Goal: Transaction & Acquisition: Purchase product/service

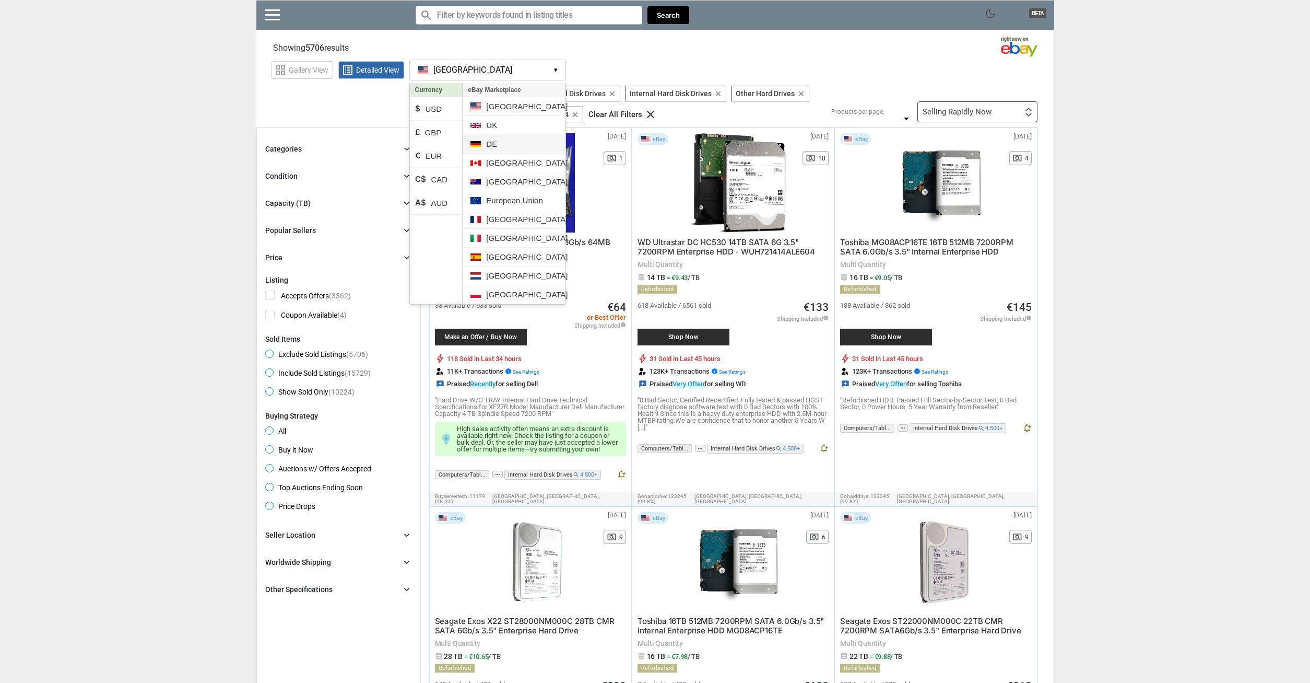
click at [505, 146] on li "DE" at bounding box center [514, 144] width 102 height 19
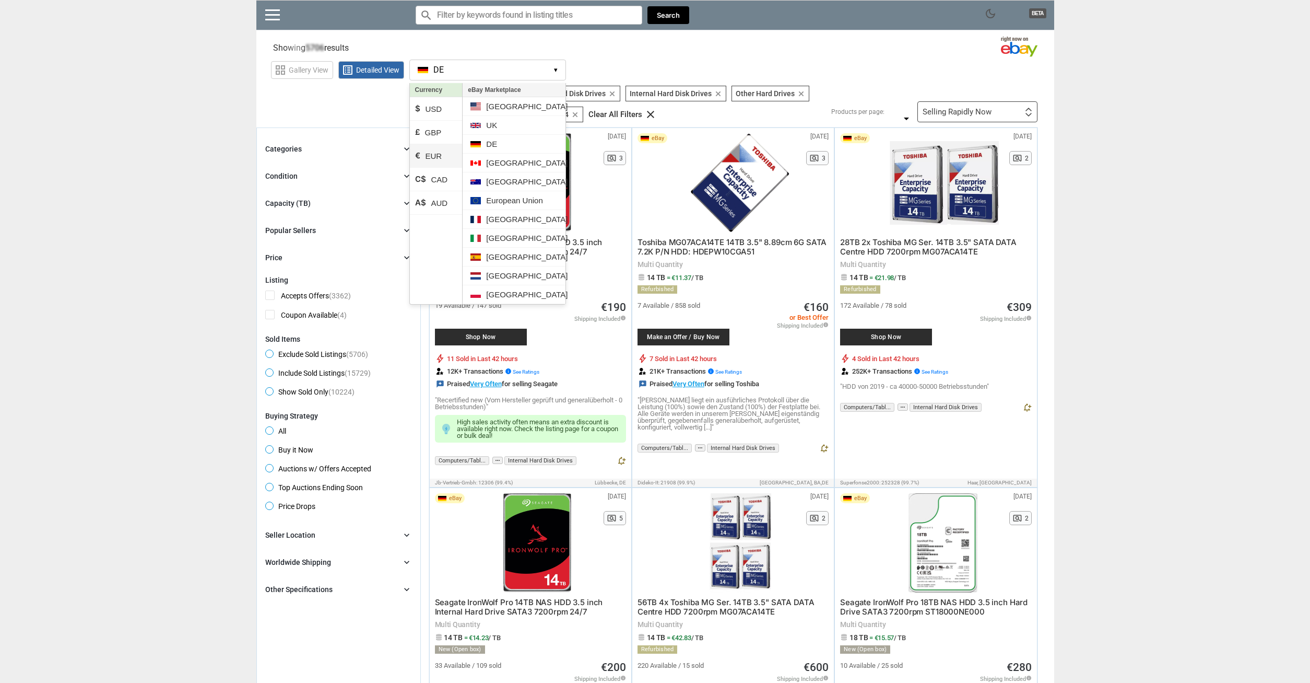
click at [430, 156] on li "€ EUR" at bounding box center [436, 156] width 53 height 24
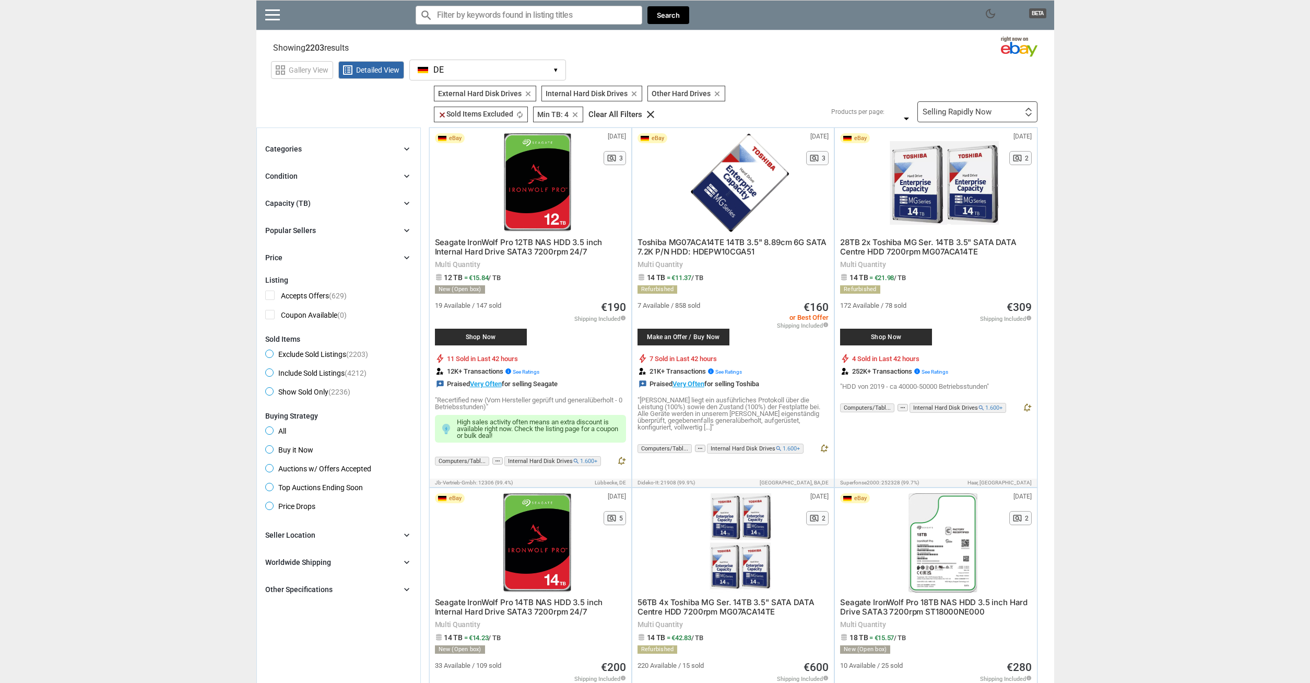
click at [305, 205] on div "Capacity (TB)" at bounding box center [287, 203] width 45 height 10
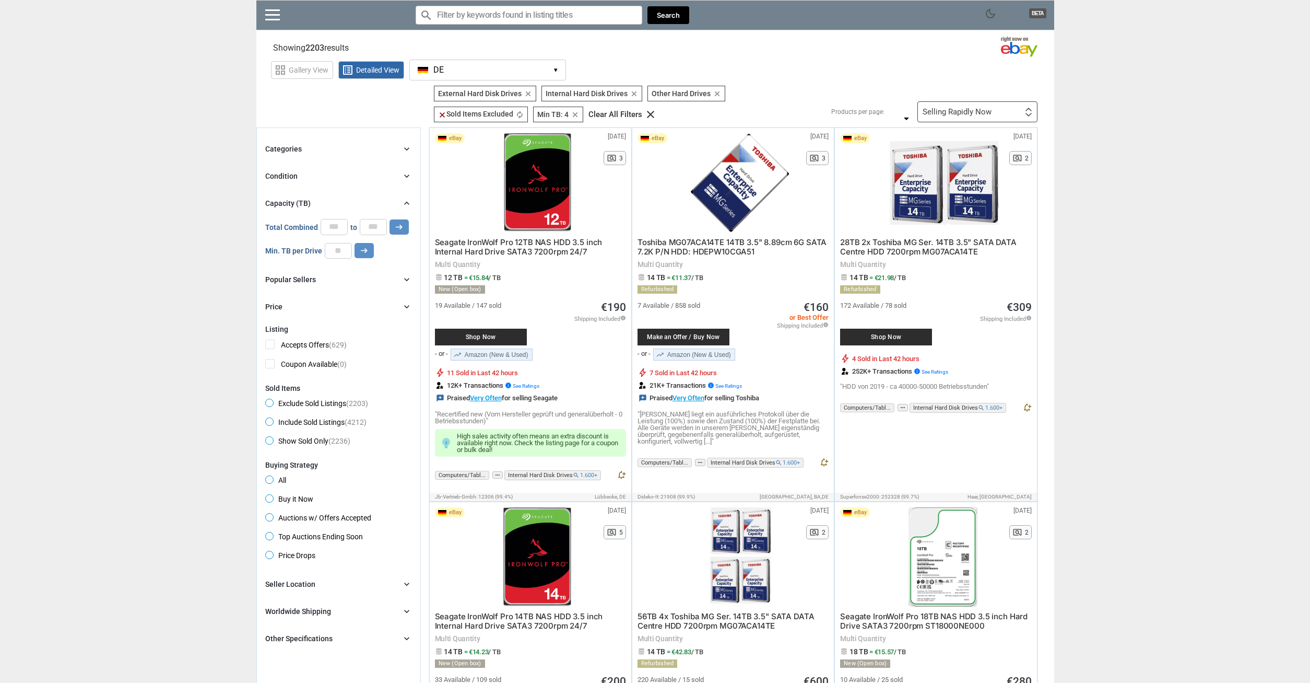
click at [308, 167] on div "Categories chevron_right search close Select All shown | Clear All shown Comput…" at bounding box center [338, 228] width 147 height 170
click at [298, 178] on div "Condition chevron_right" at bounding box center [338, 176] width 147 height 13
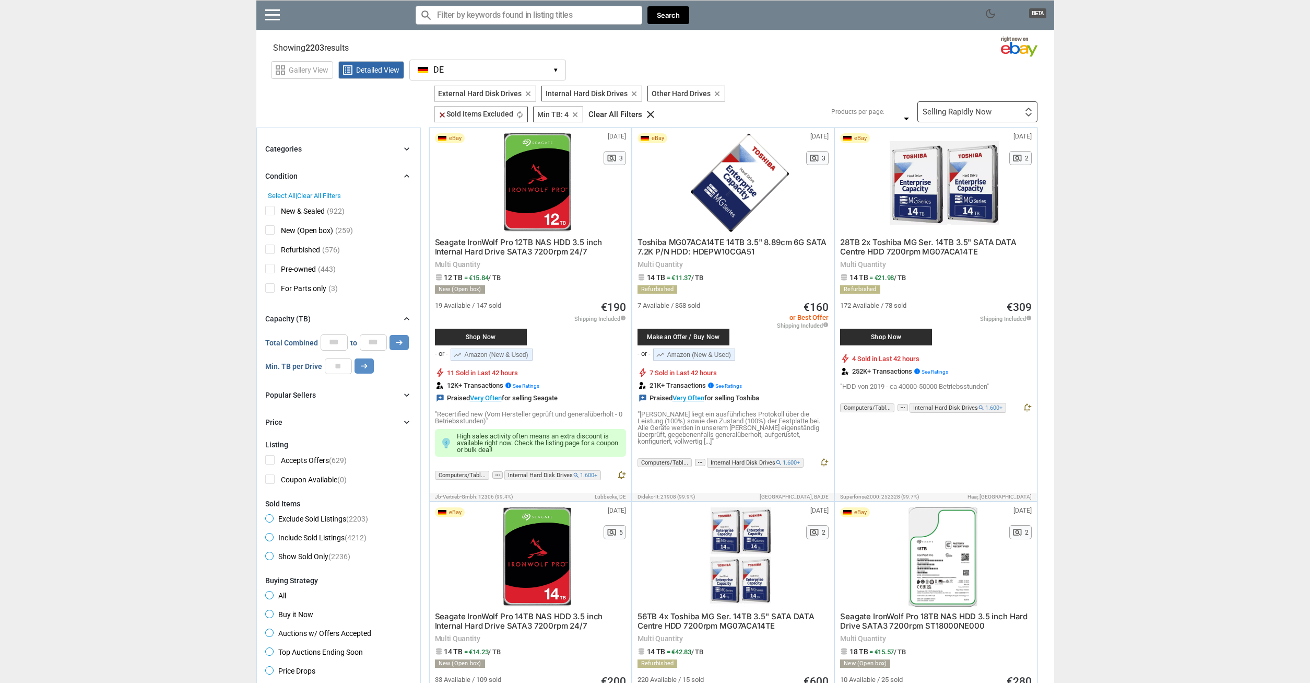
click at [304, 151] on div "Categories chevron_right" at bounding box center [338, 149] width 147 height 13
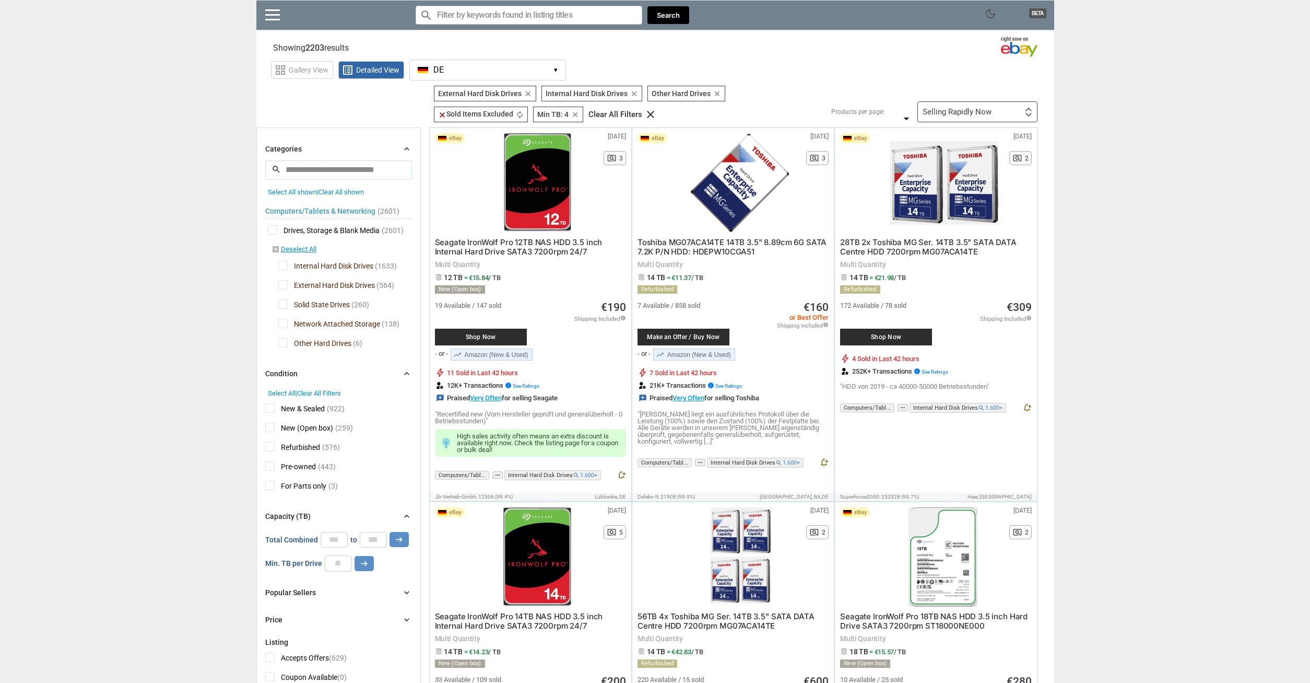
click at [304, 151] on div "Categories chevron_right" at bounding box center [338, 149] width 147 height 13
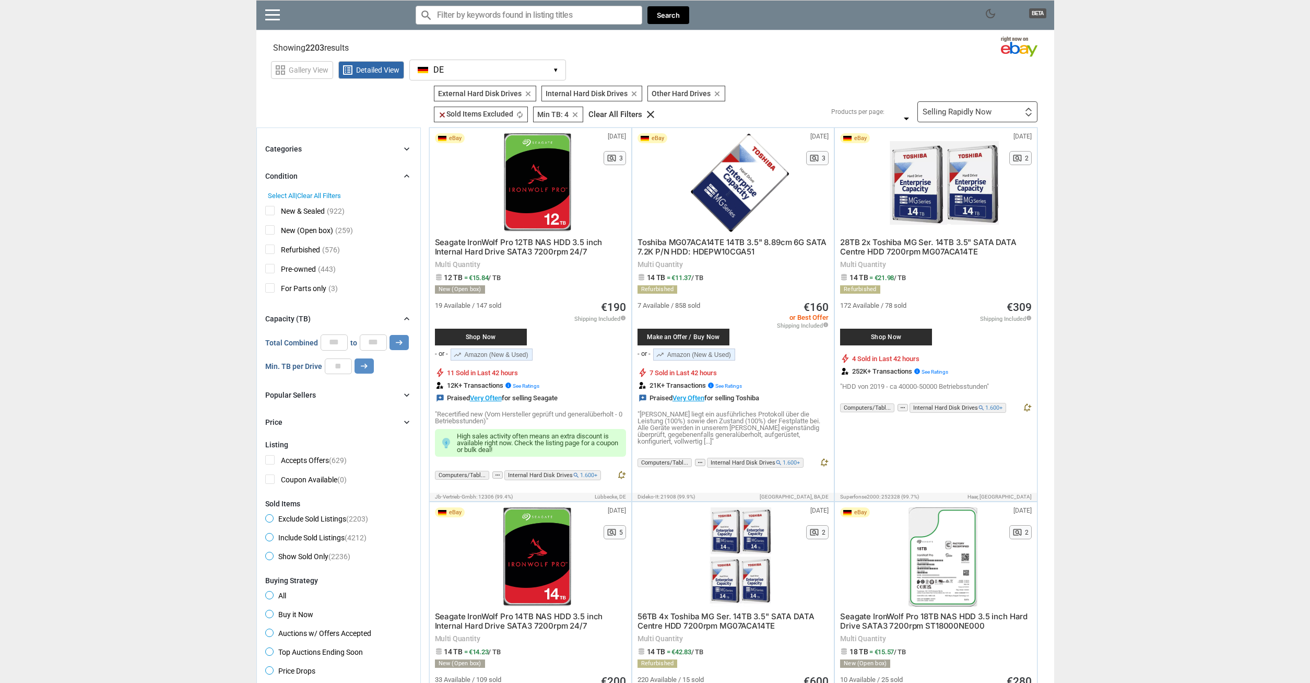
click at [970, 117] on div "Selling Rapidly Now First or Last Chance to Buy Recently Listed Selling Rapidly…" at bounding box center [978, 111] width 120 height 21
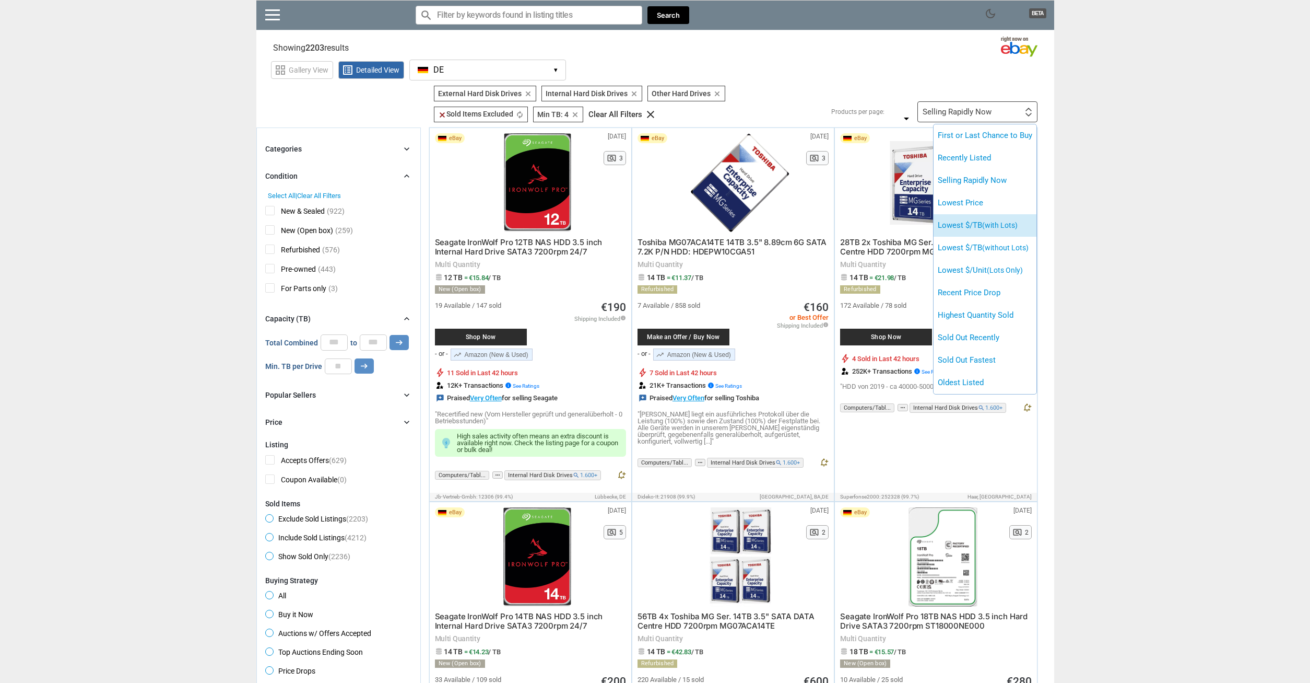
click at [999, 229] on span "(with Lots)" at bounding box center [1000, 225] width 36 height 8
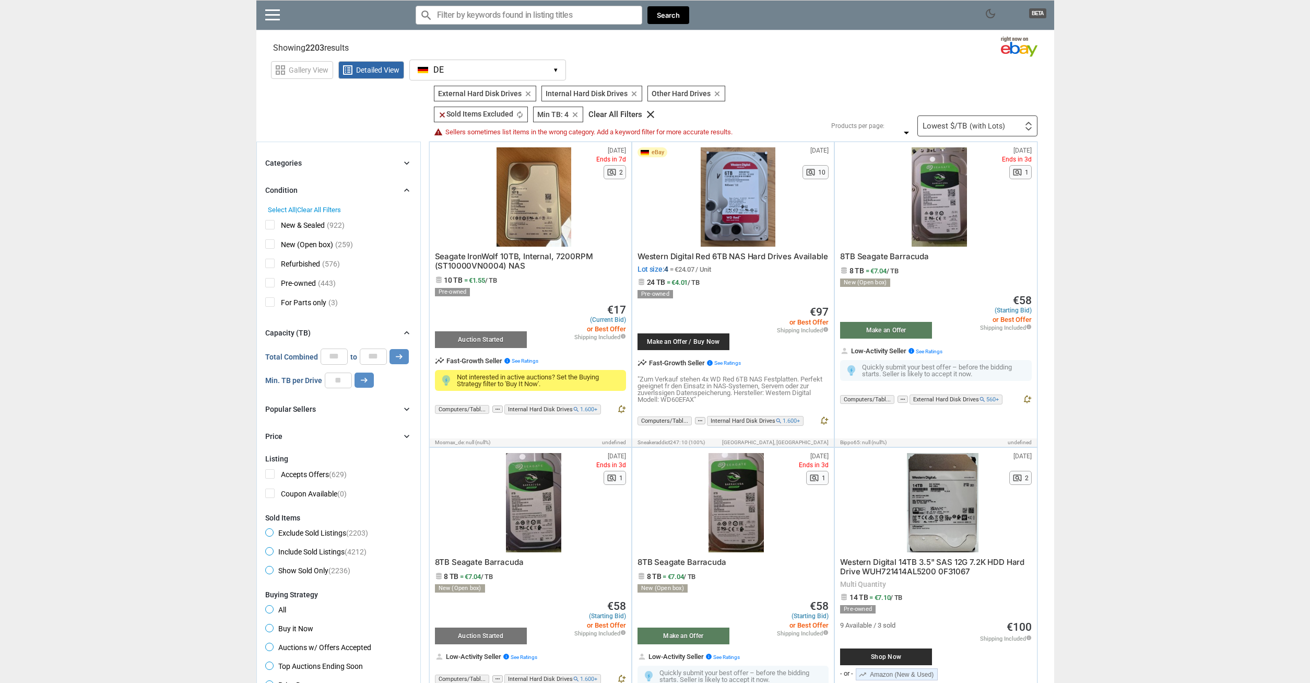
click at [270, 266] on span "Refurbished" at bounding box center [292, 265] width 55 height 13
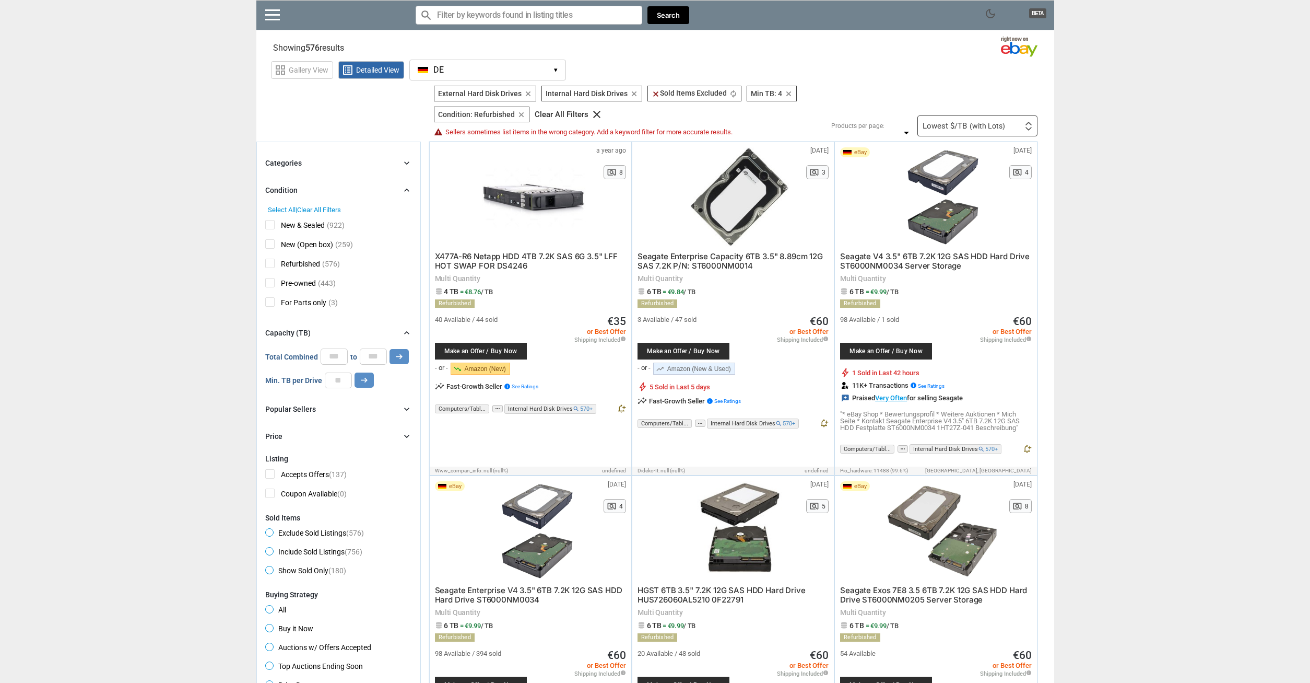
click at [269, 220] on div "New & Sealed (922) New (Open box) (259) Refurbished (576) Pre-owned (443) For P…" at bounding box center [338, 263] width 147 height 98
click at [273, 227] on span "New & Sealed" at bounding box center [295, 226] width 60 height 13
click at [272, 282] on span "Pre-owned" at bounding box center [290, 284] width 51 height 13
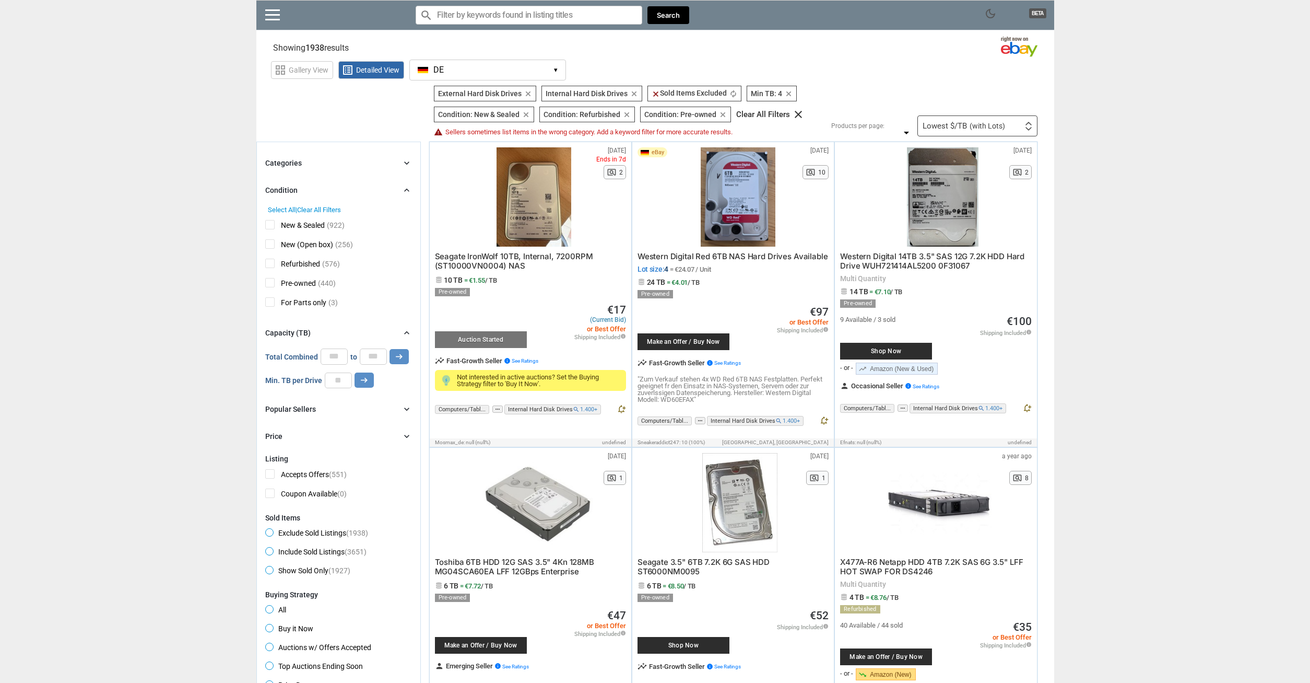
click at [268, 245] on span "New (Open box)" at bounding box center [299, 245] width 68 height 13
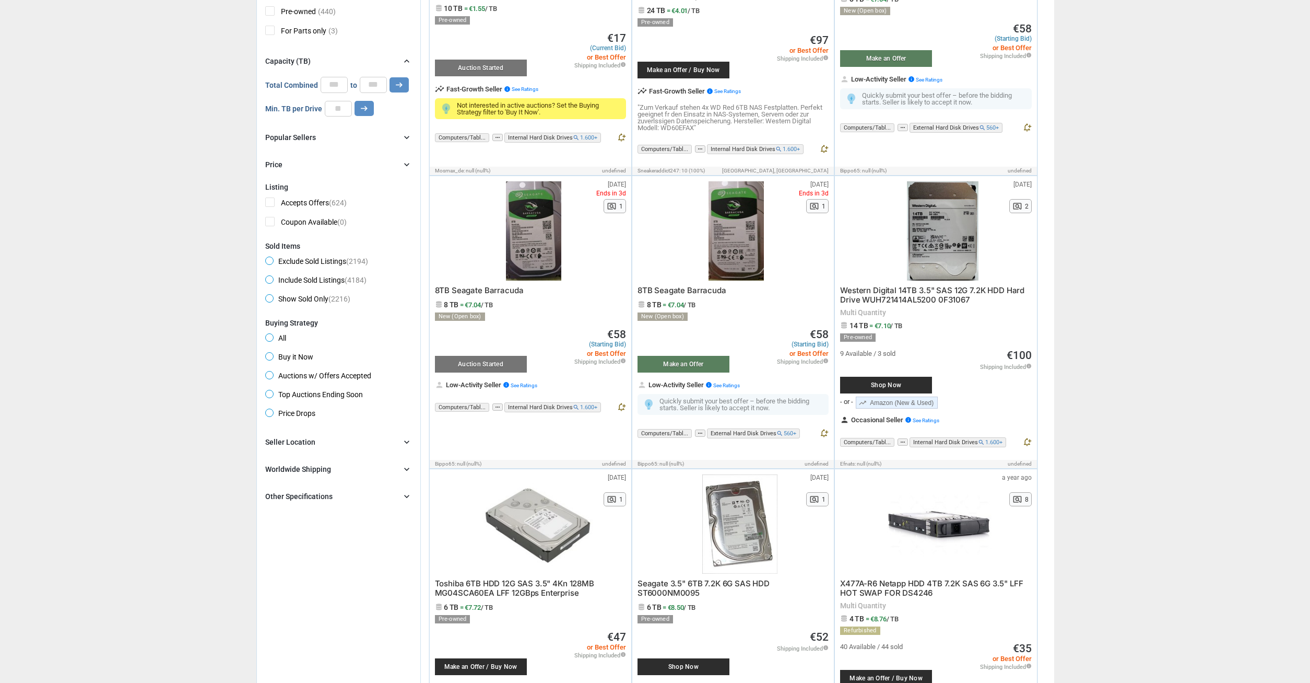
scroll to position [320, 0]
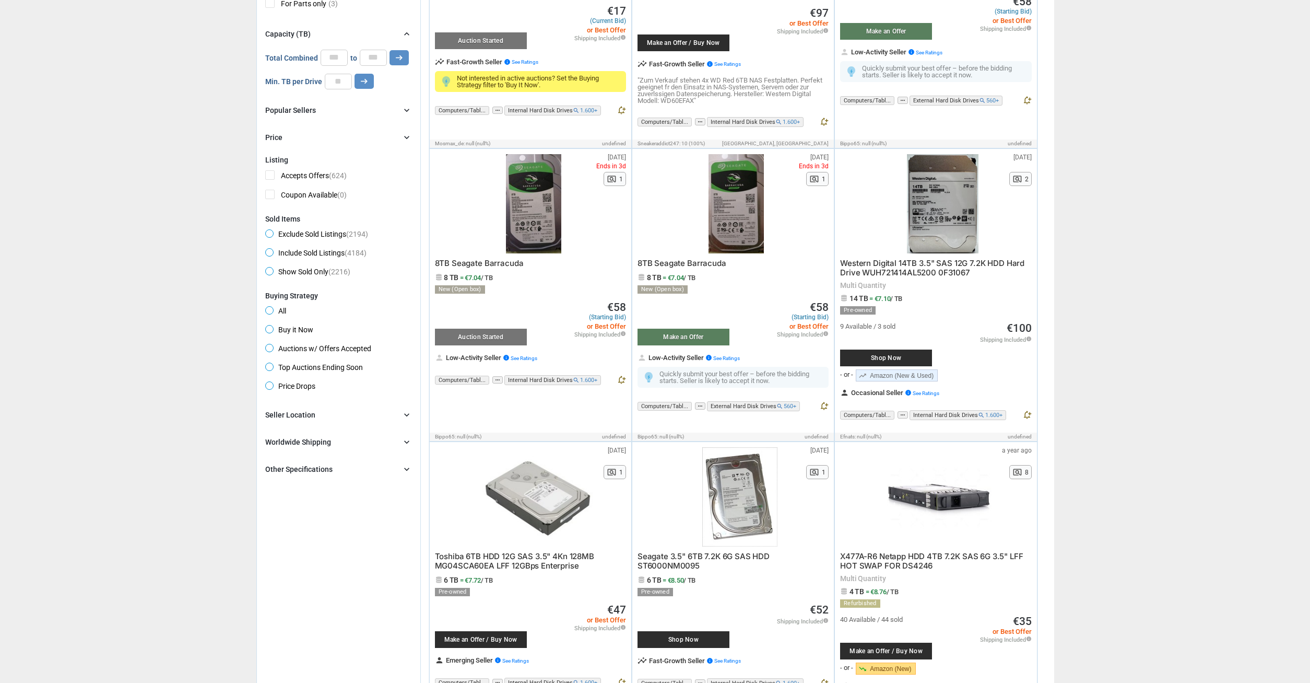
click at [329, 416] on div "Seller Location chevron_right" at bounding box center [338, 414] width 147 height 13
click at [317, 543] on div "Worldwide Shipping" at bounding box center [298, 538] width 66 height 10
click at [301, 586] on div "Other Specifications" at bounding box center [298, 587] width 67 height 10
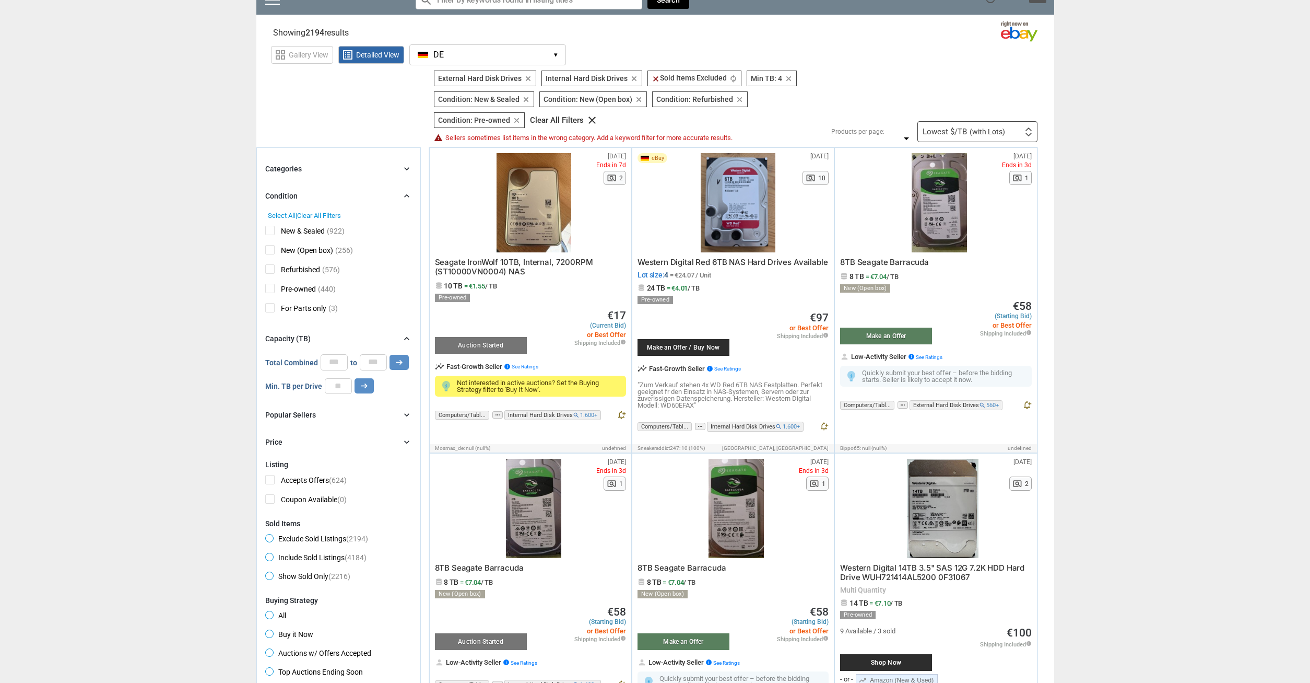
scroll to position [0, 0]
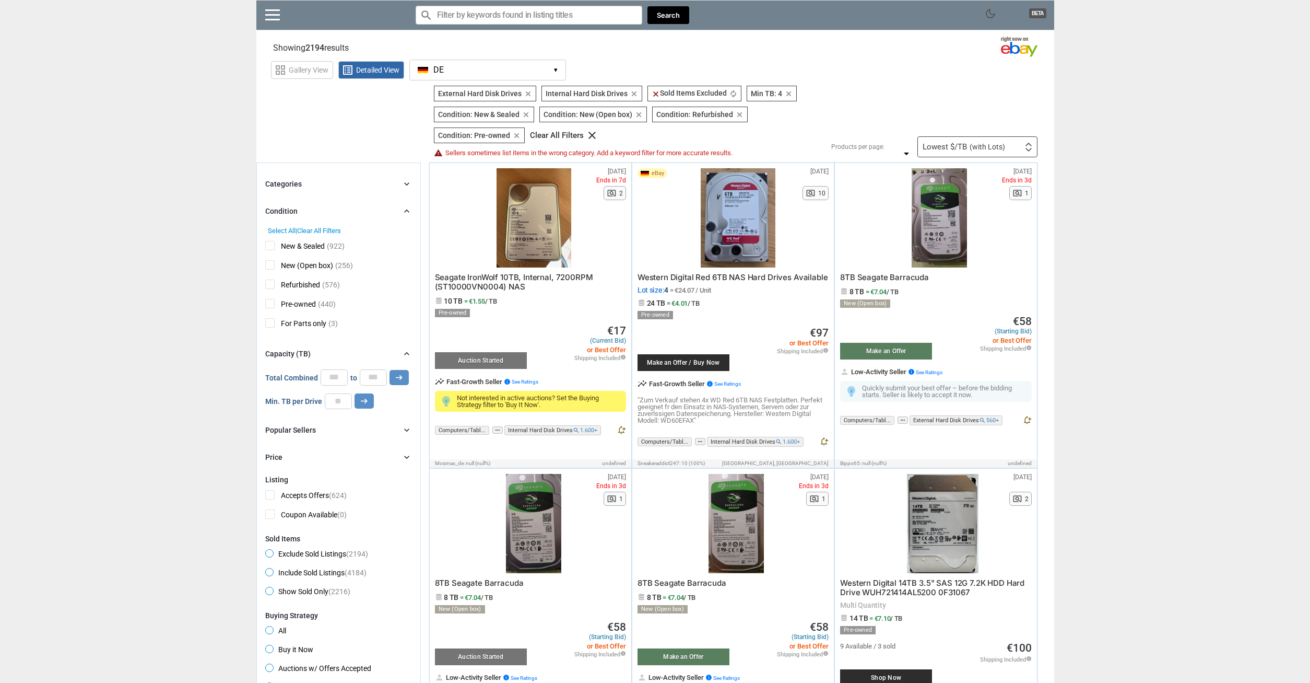
click at [510, 17] on input "Search for models" at bounding box center [529, 15] width 227 height 19
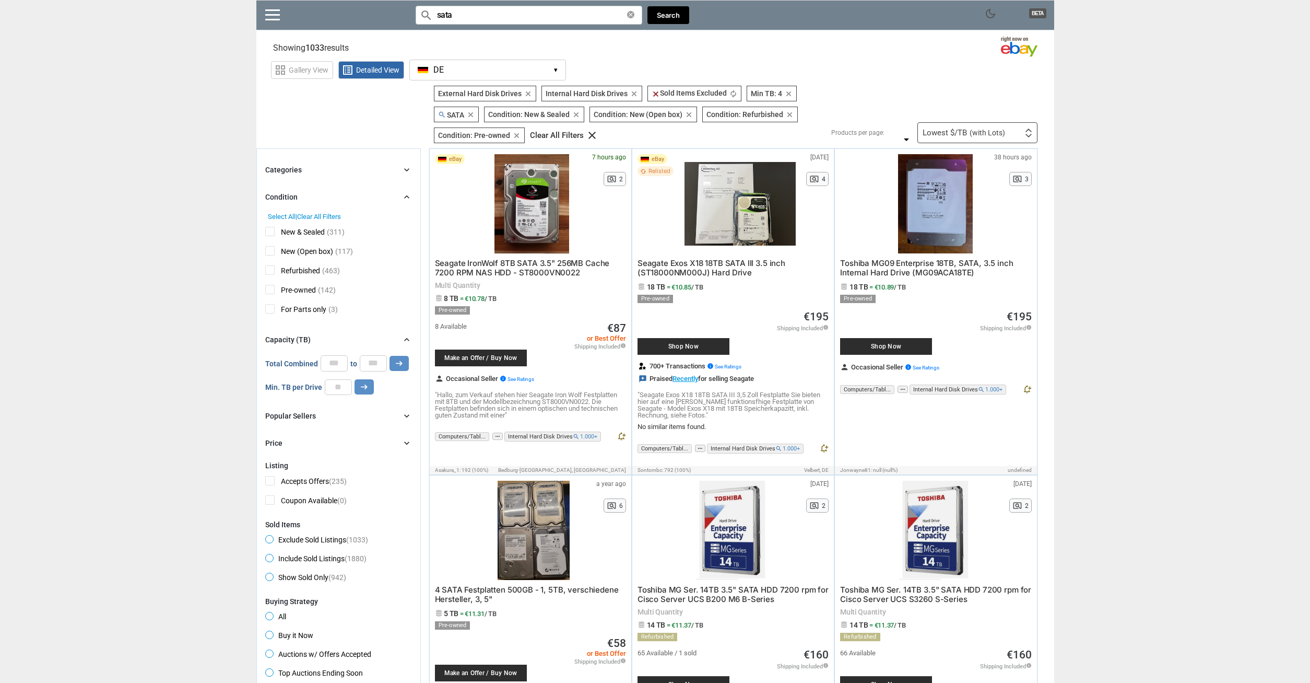
type input "sata"
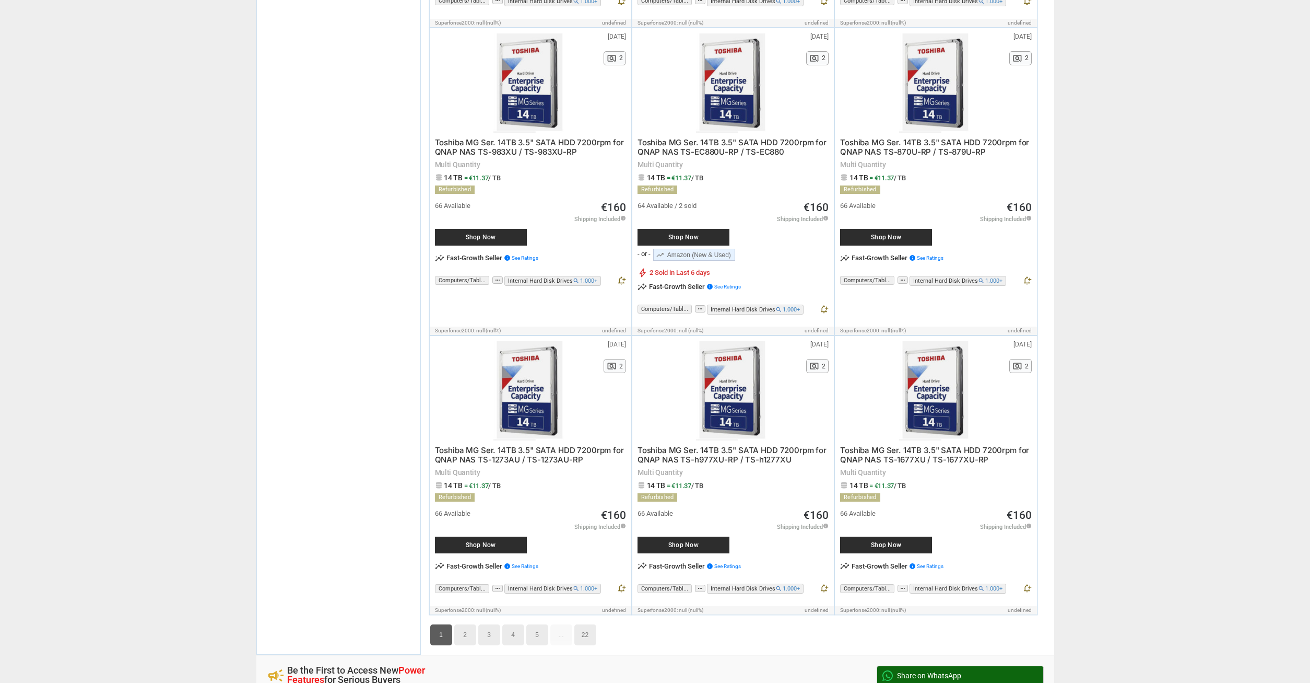
scroll to position [4301, 0]
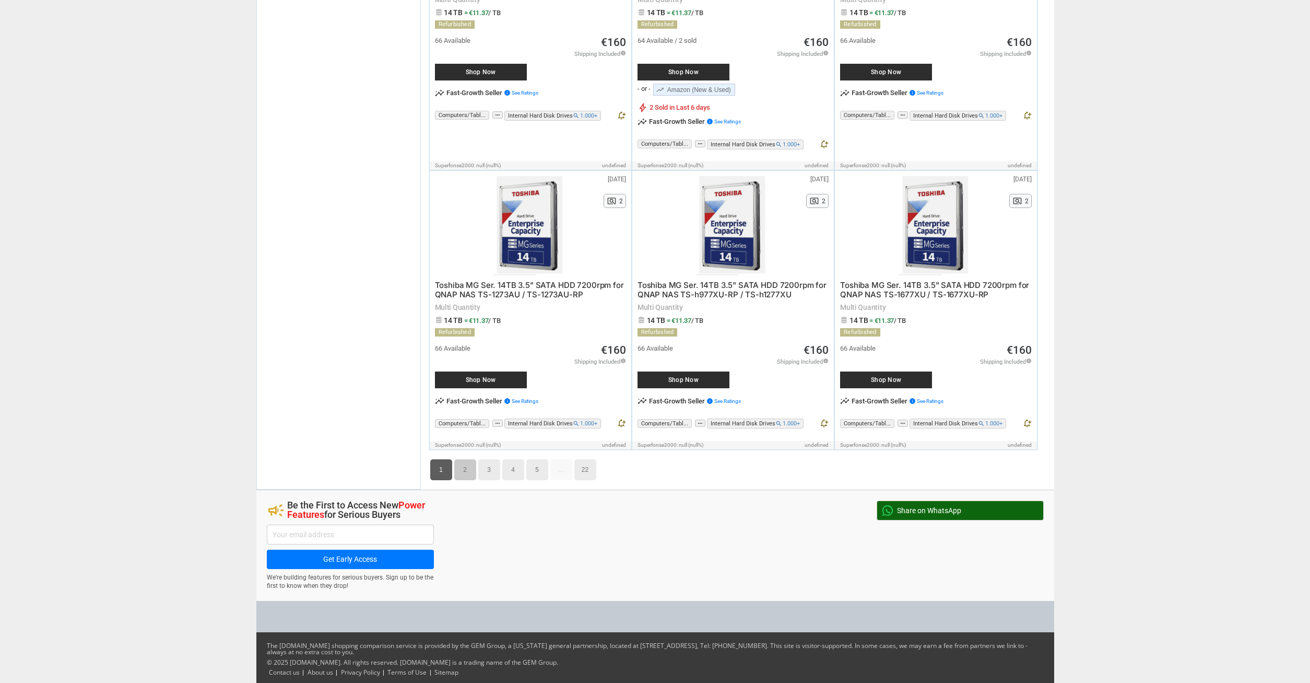
click at [463, 459] on link "2" at bounding box center [465, 469] width 22 height 21
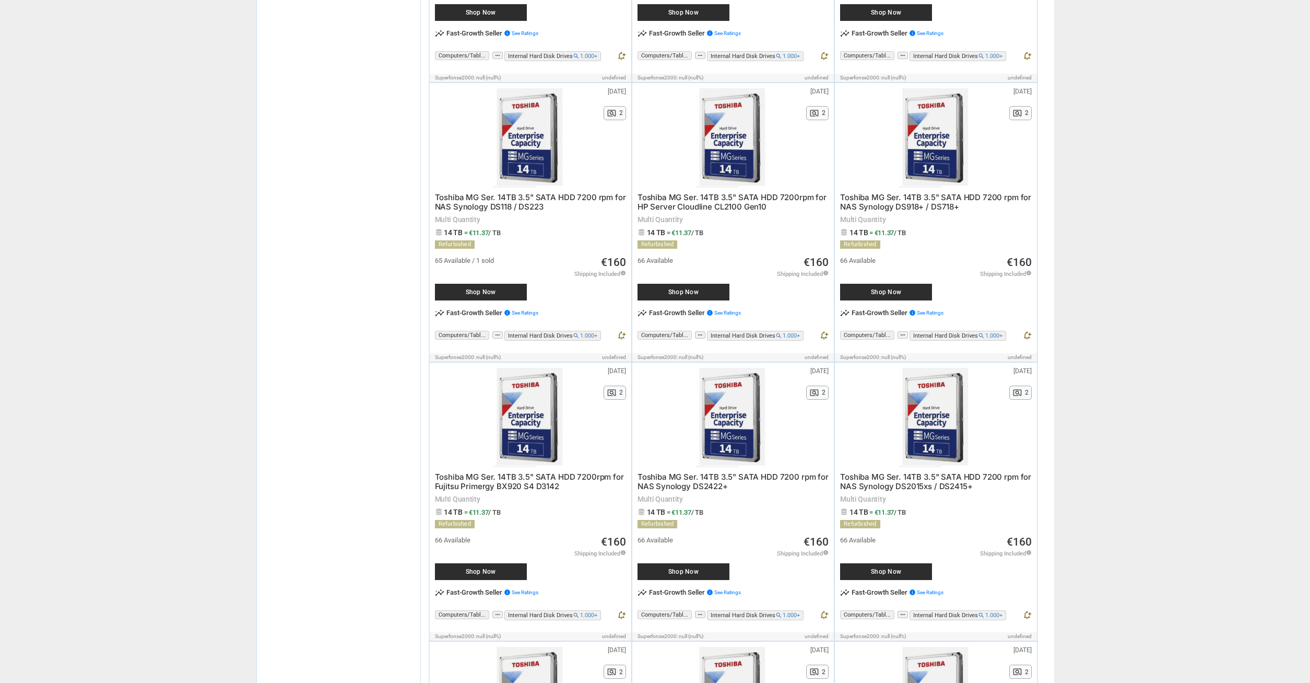
scroll to position [4402, 0]
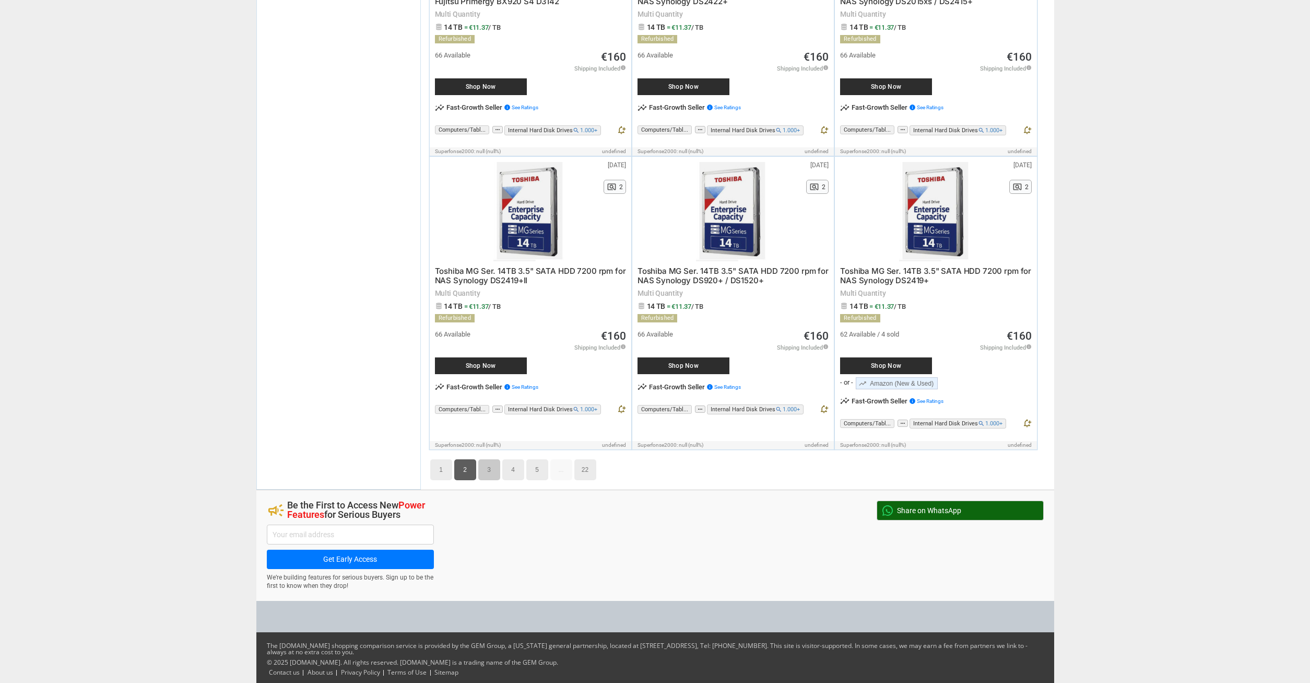
click at [491, 464] on link "3" at bounding box center [489, 469] width 22 height 21
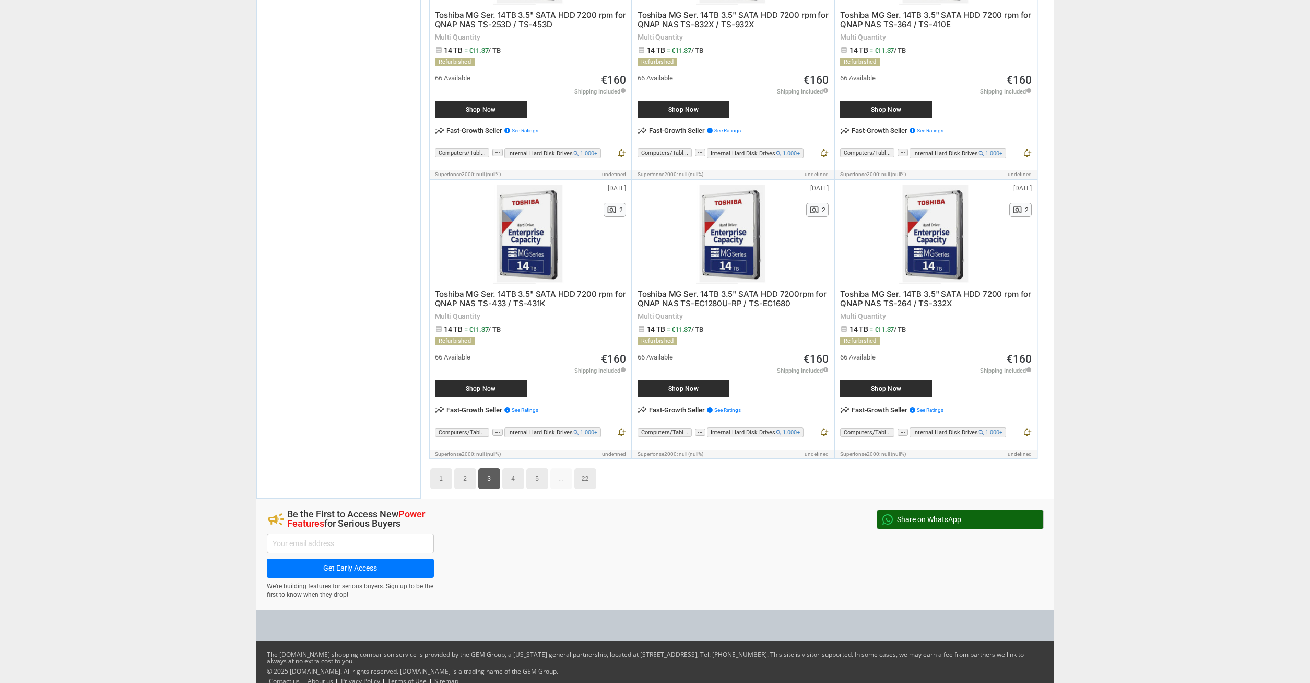
scroll to position [4184, 0]
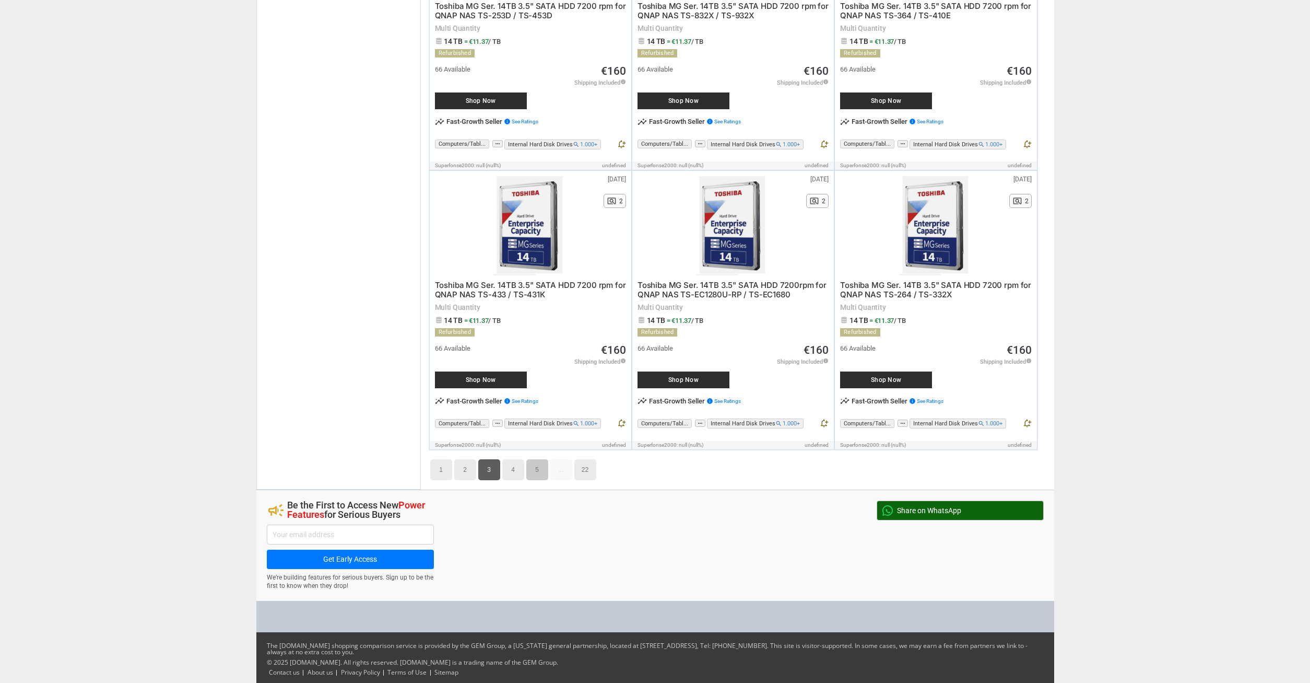
click at [541, 469] on link "5" at bounding box center [537, 469] width 22 height 21
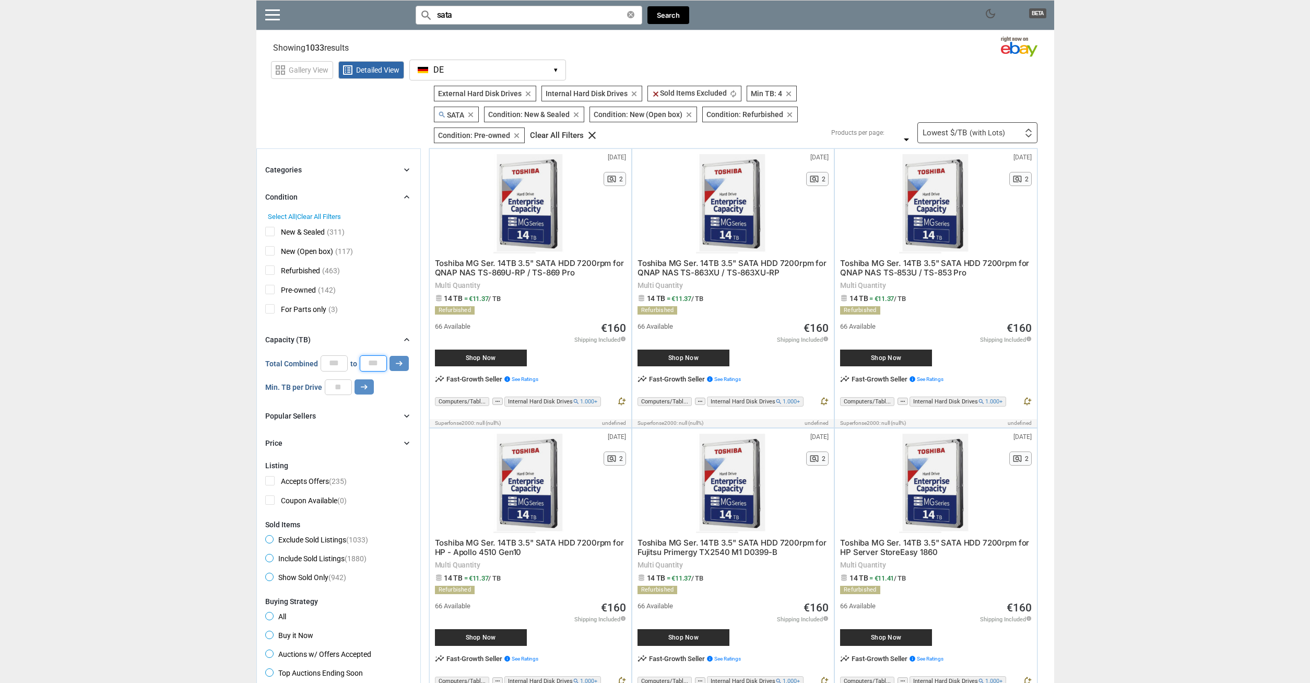
drag, startPoint x: 365, startPoint y: 366, endPoint x: 372, endPoint y: 365, distance: 8.0
click at [372, 365] on input "*" at bounding box center [373, 363] width 27 height 16
click at [392, 369] on button "arrow_right_alt" at bounding box center [399, 363] width 19 height 15
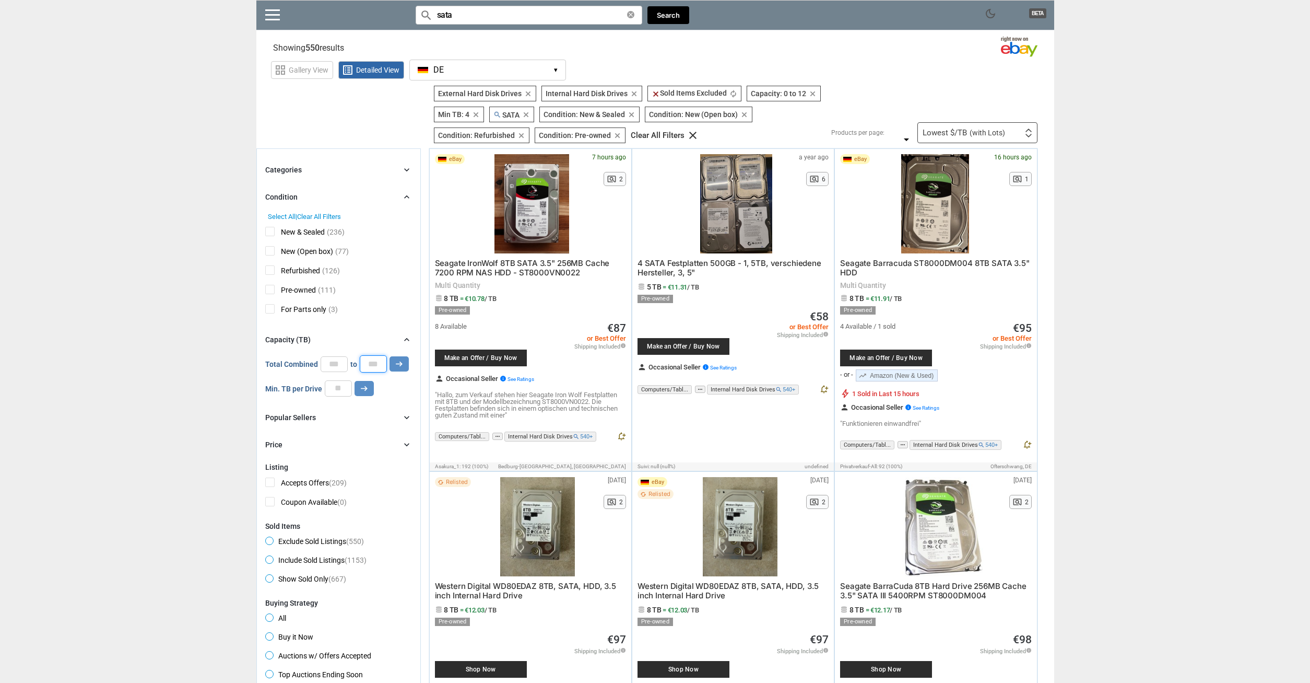
drag, startPoint x: 366, startPoint y: 368, endPoint x: 377, endPoint y: 360, distance: 13.5
click at [367, 368] on input "**" at bounding box center [373, 363] width 27 height 17
type input "**"
click at [390, 356] on button "arrow_right_alt" at bounding box center [399, 363] width 19 height 15
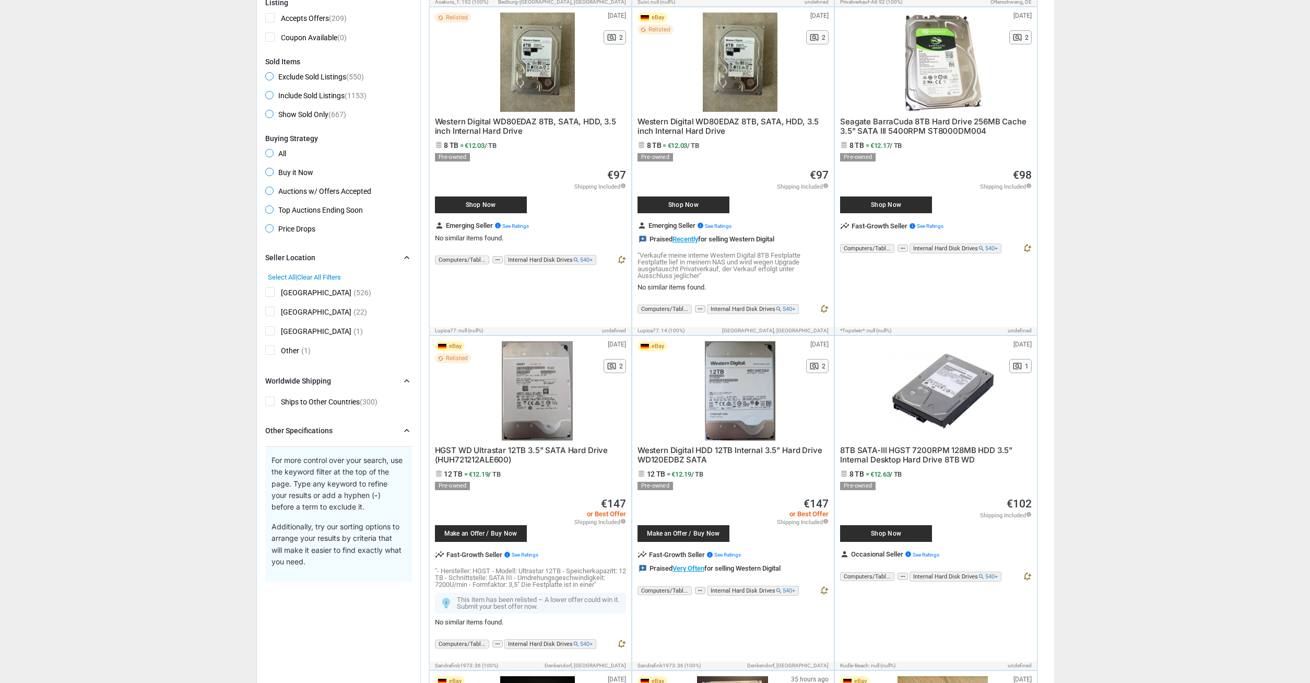
scroll to position [479, 0]
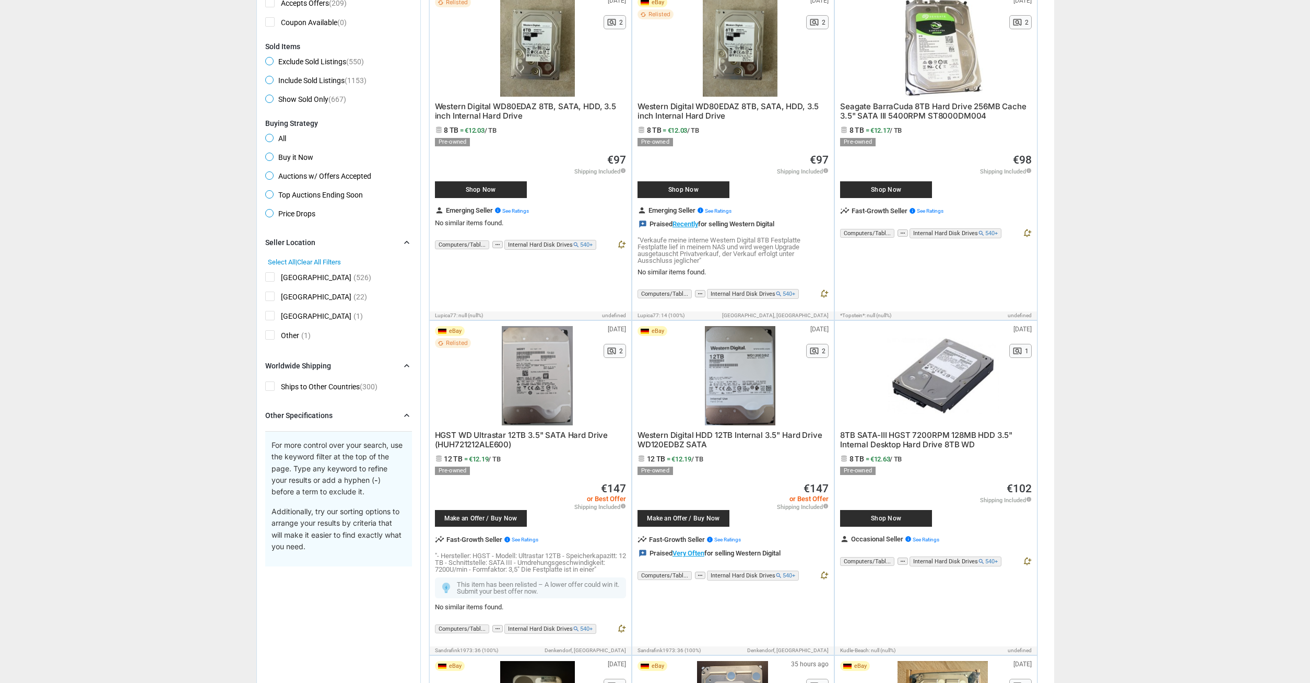
click at [287, 280] on span "[GEOGRAPHIC_DATA]" at bounding box center [308, 278] width 86 height 13
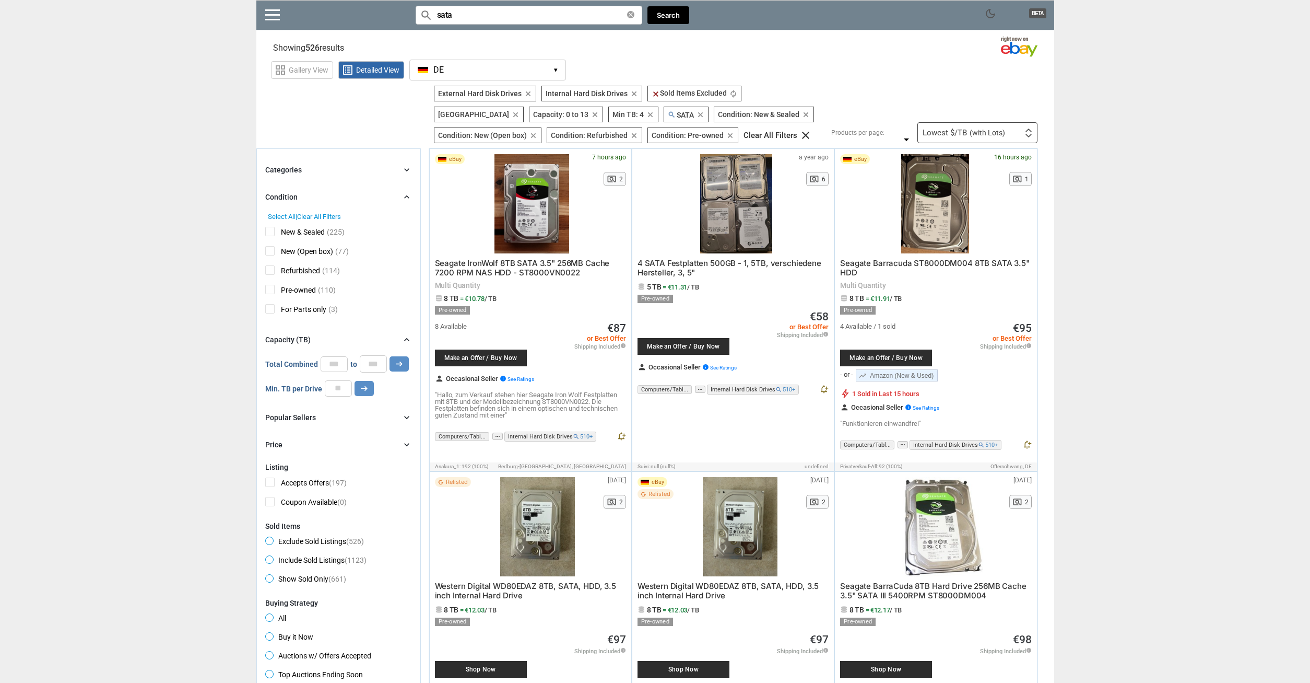
click at [985, 134] on span "(with Lots)" at bounding box center [988, 132] width 36 height 7
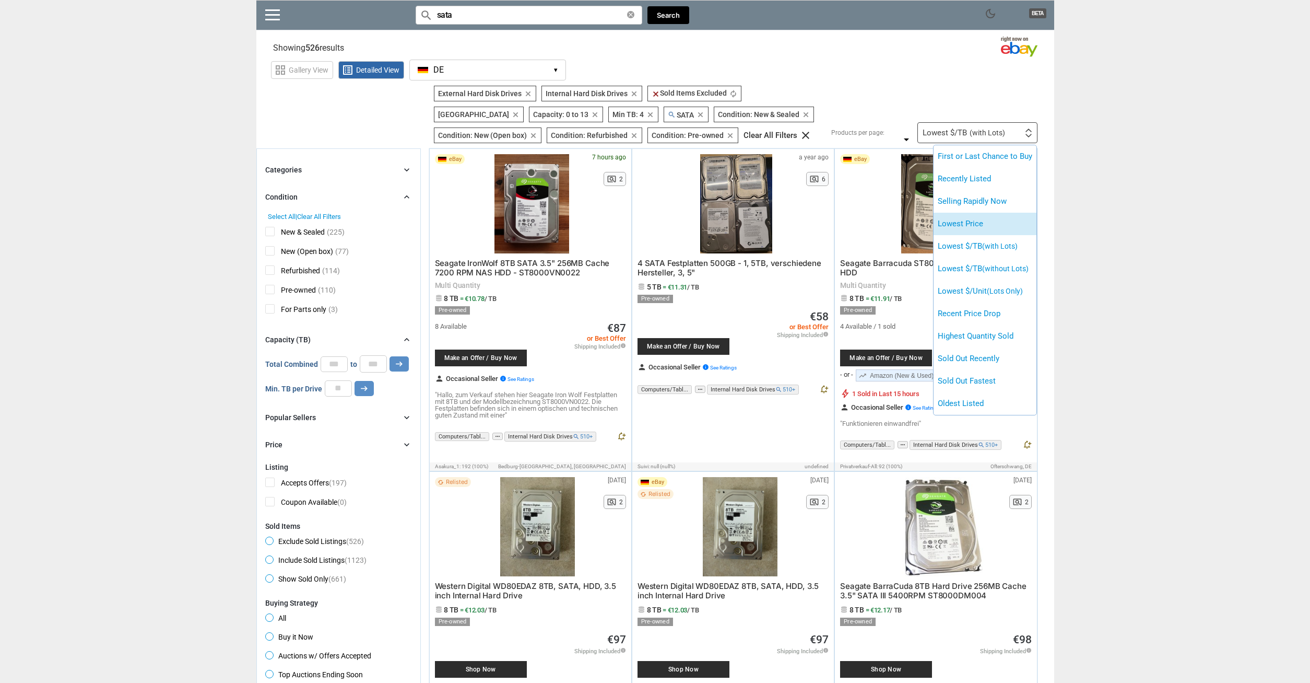
click at [986, 217] on li "Lowest Price" at bounding box center [985, 224] width 103 height 22
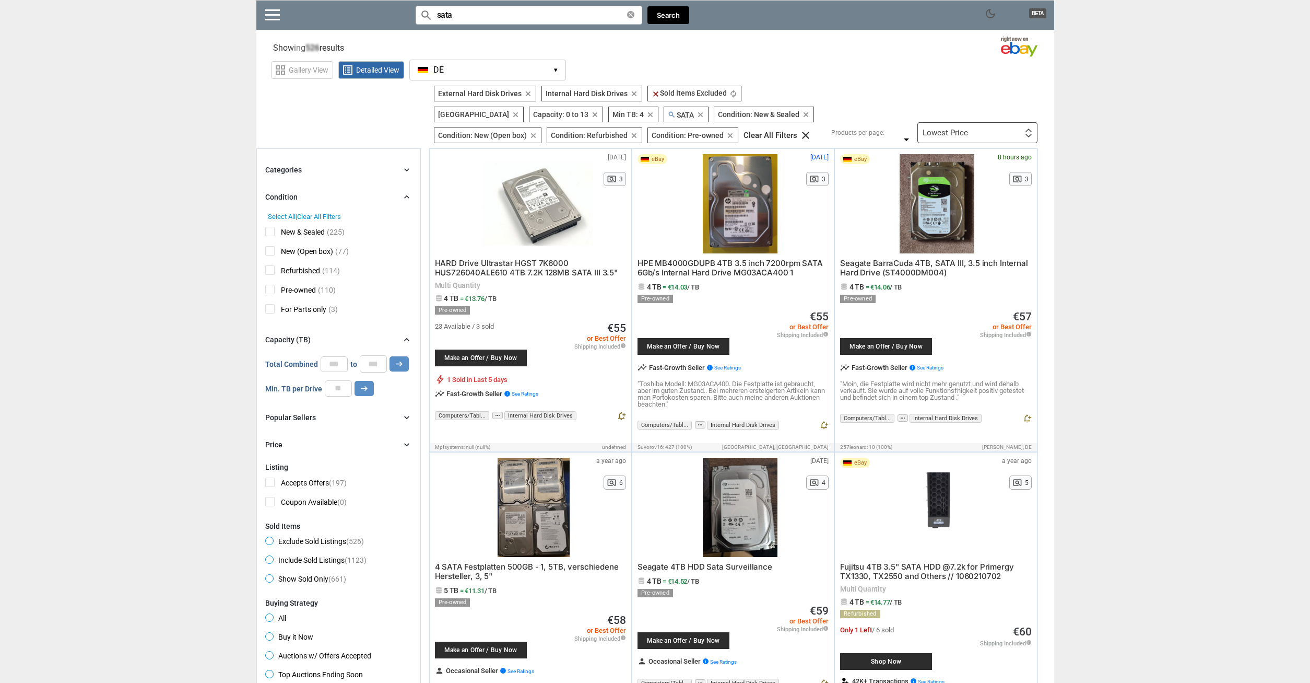
click at [991, 135] on div "Lowest Price First or Last Chance to Buy Recently Listed Selling Rapidly Now Lo…" at bounding box center [978, 132] width 120 height 21
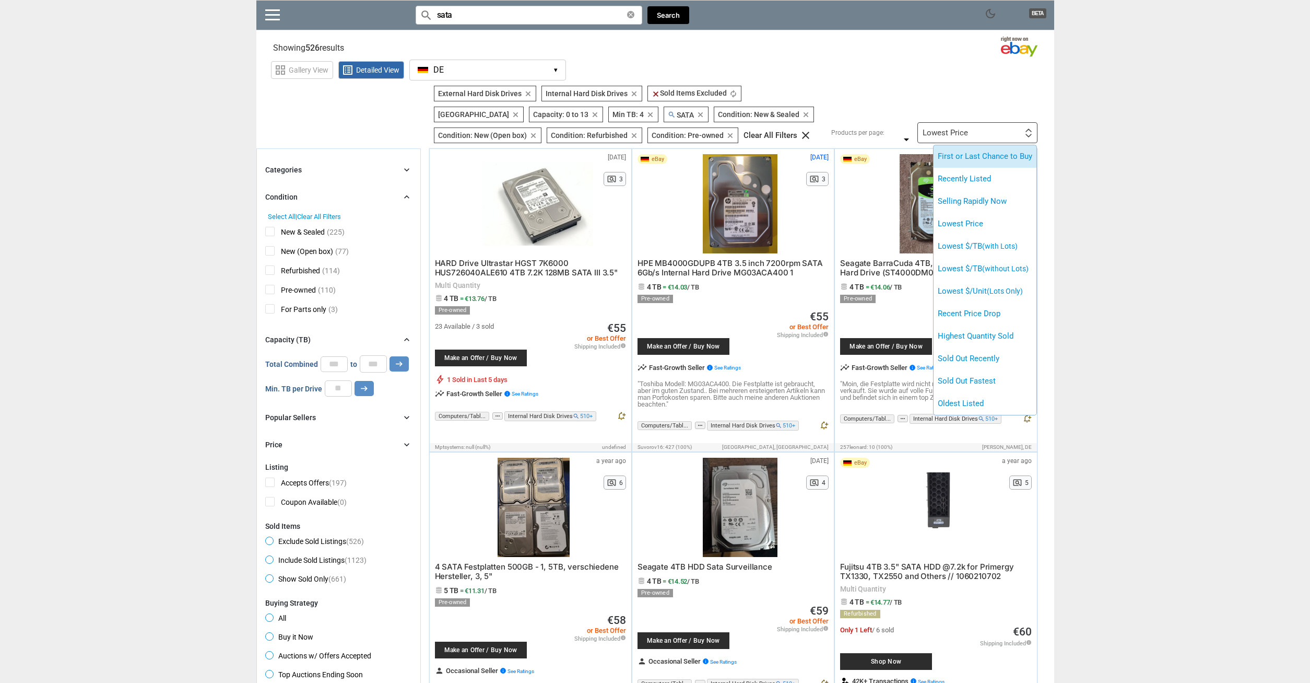
click at [993, 155] on li "First or Last Chance to Buy" at bounding box center [985, 156] width 103 height 22
